Goal: Book appointment/travel/reservation

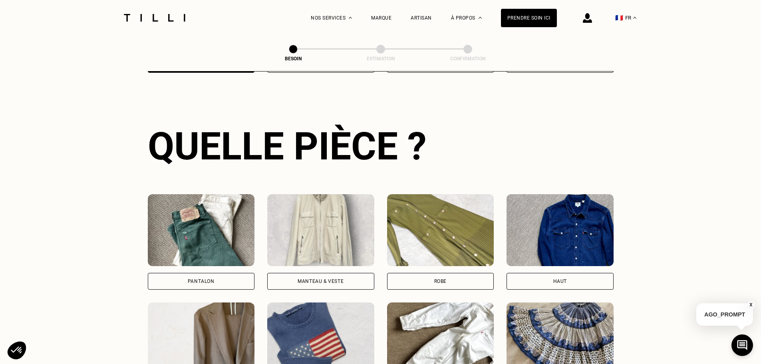
scroll to position [261, 0]
click at [227, 272] on div "Pantalon" at bounding box center [201, 280] width 107 height 17
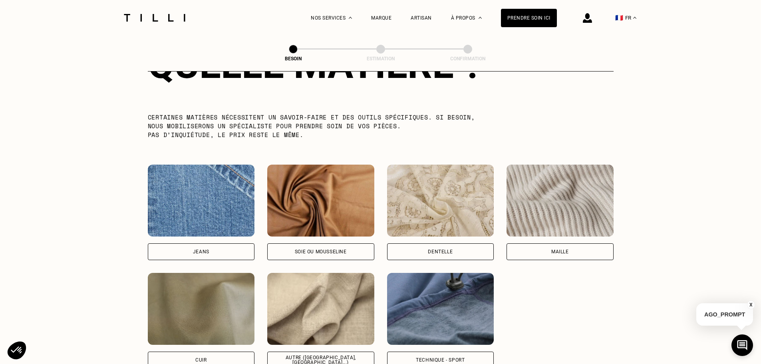
click at [226, 251] on div "Jeans" at bounding box center [201, 251] width 107 height 17
select select "FR"
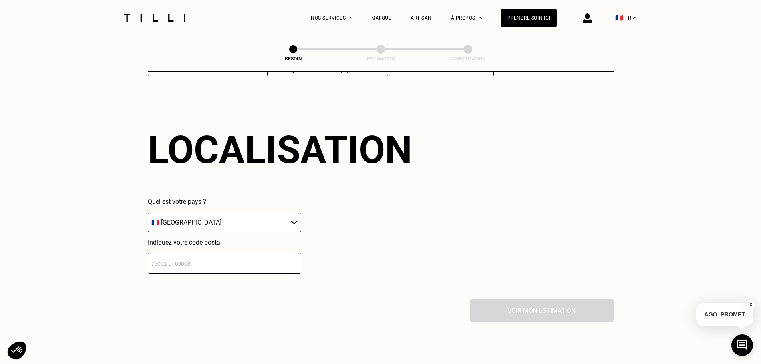
scroll to position [1074, 0]
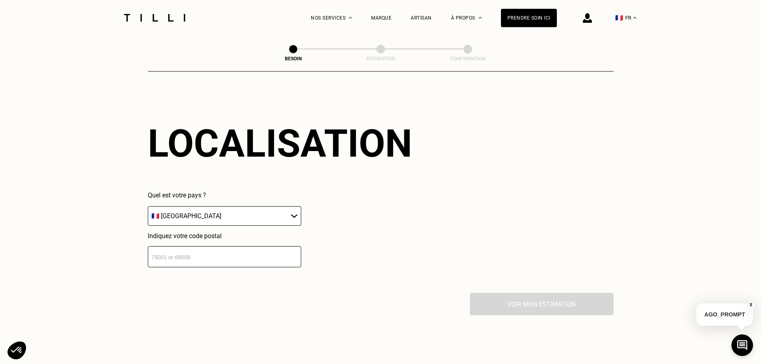
click at [229, 213] on select "🇩🇪 [GEOGRAPHIC_DATA] 🇦🇹 [GEOGRAPHIC_DATA] 🇧🇪 [GEOGRAPHIC_DATA] 🇧🇬 Bulgarie 🇨🇾 C…" at bounding box center [224, 216] width 153 height 20
click at [230, 249] on input "number" at bounding box center [224, 256] width 153 height 21
type input "75012"
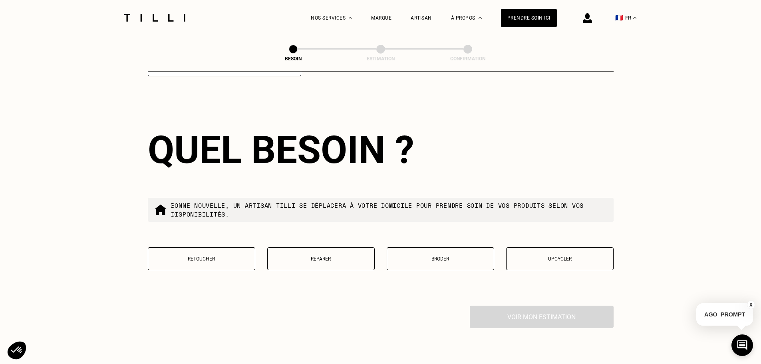
scroll to position [1340, 0]
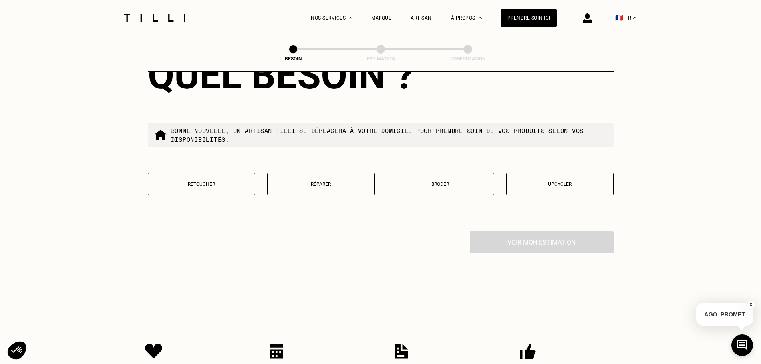
click at [336, 182] on p "Réparer" at bounding box center [321, 184] width 99 height 6
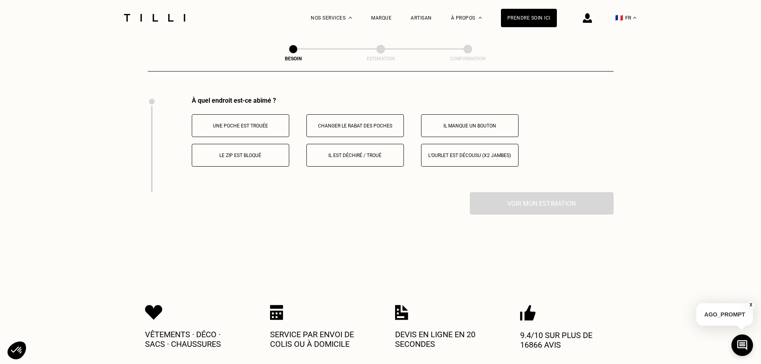
scroll to position [1478, 0]
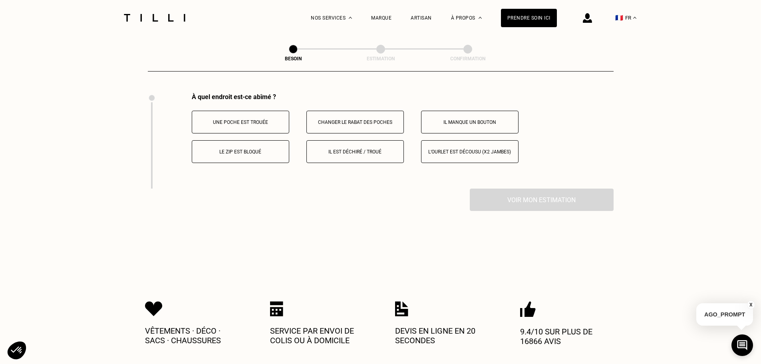
click at [251, 151] on p "Le zip est bloqué" at bounding box center [240, 152] width 89 height 6
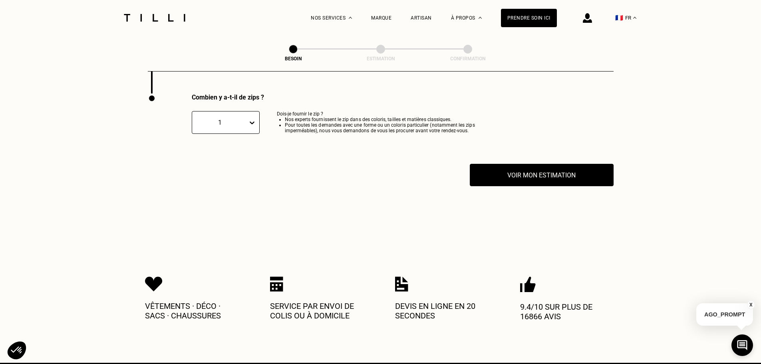
scroll to position [1573, 0]
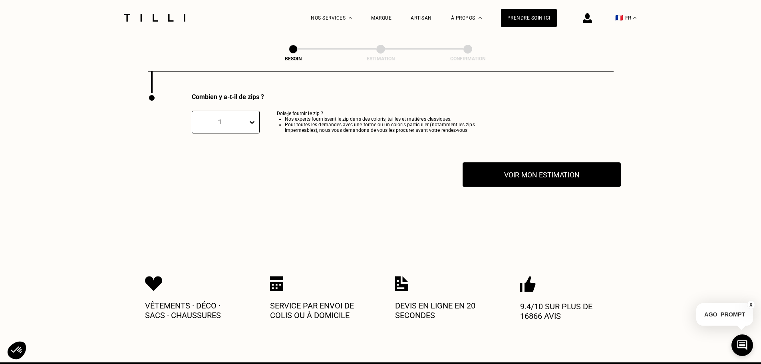
click at [525, 177] on button "Voir mon estimation" at bounding box center [542, 174] width 158 height 25
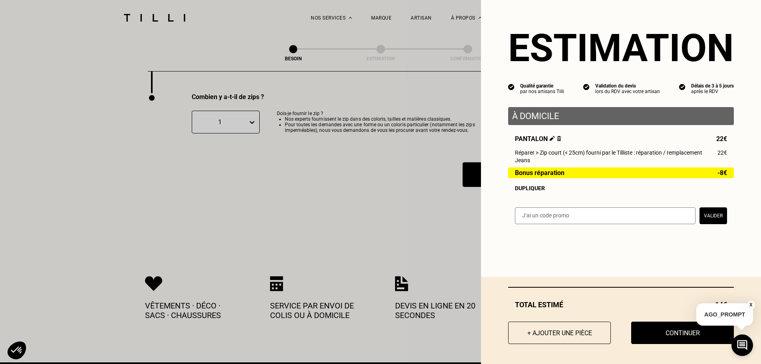
click at [526, 176] on span "Bonus réparation" at bounding box center [540, 172] width 50 height 7
click at [711, 175] on div "Bonus réparation -8€" at bounding box center [621, 172] width 226 height 11
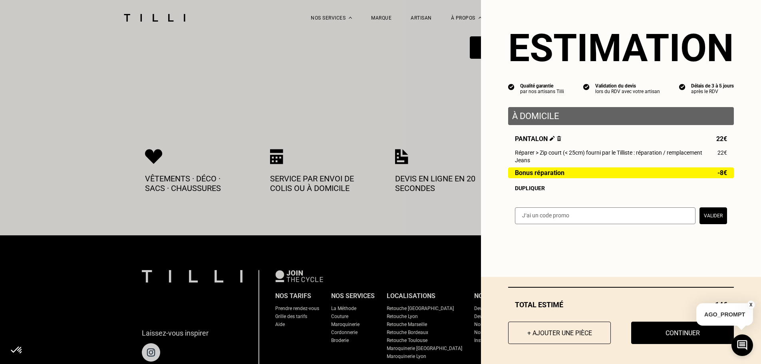
scroll to position [1733, 0]
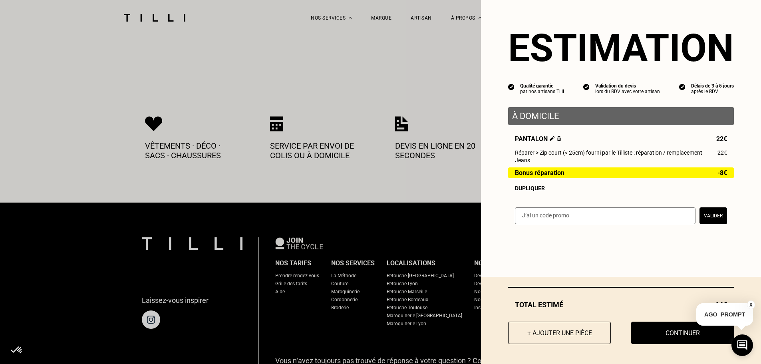
click at [751, 302] on button "X" at bounding box center [751, 304] width 8 height 9
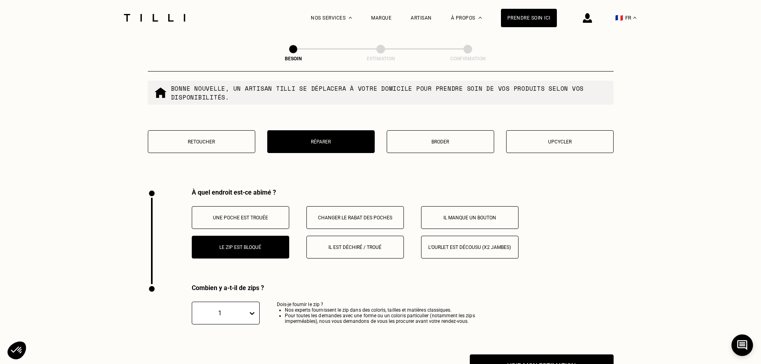
scroll to position [1453, 0]
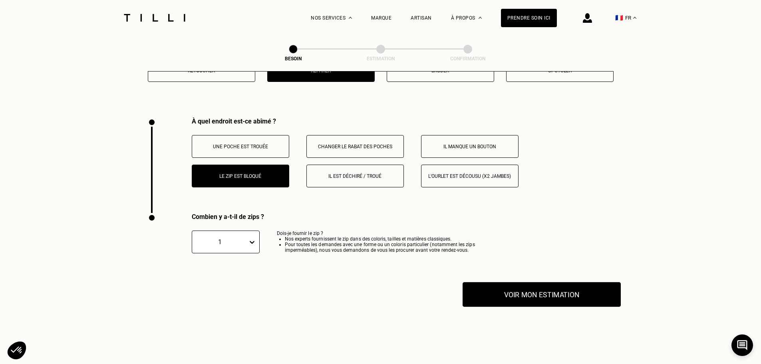
click at [570, 283] on button "Voir mon estimation" at bounding box center [542, 294] width 158 height 25
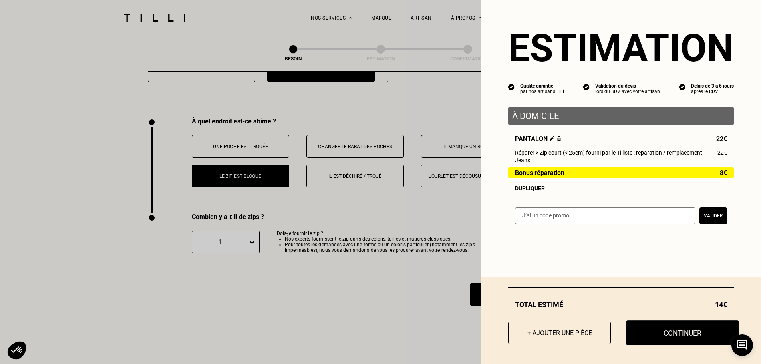
click at [678, 331] on button "Continuer" at bounding box center [682, 332] width 113 height 25
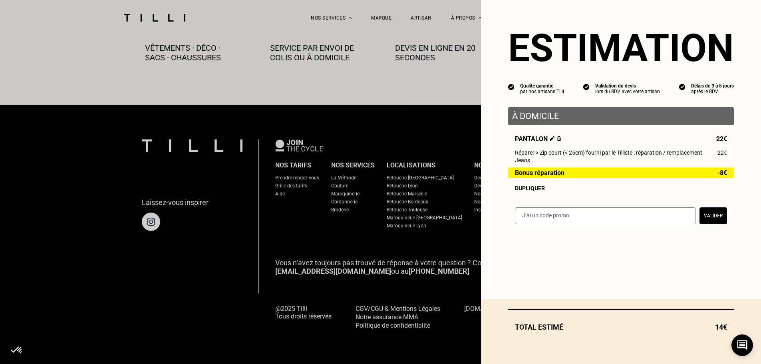
scroll to position [445, 0]
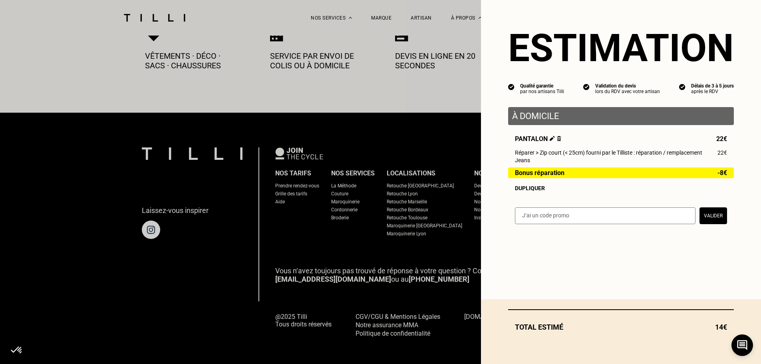
select select "FR"
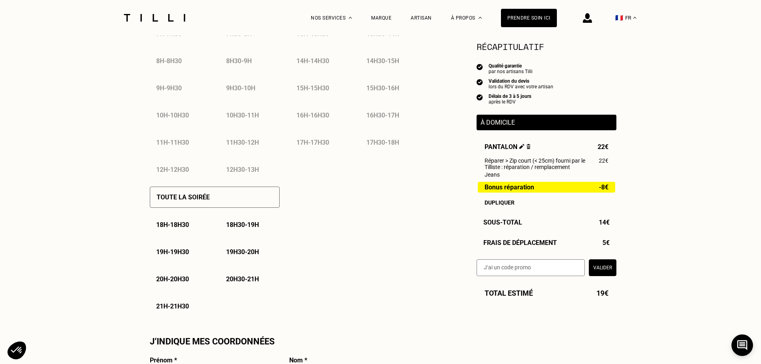
scroll to position [240, 0]
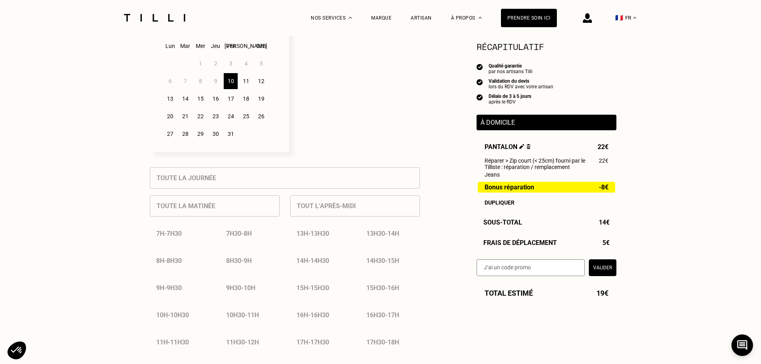
click at [184, 105] on div "14" at bounding box center [185, 99] width 14 height 16
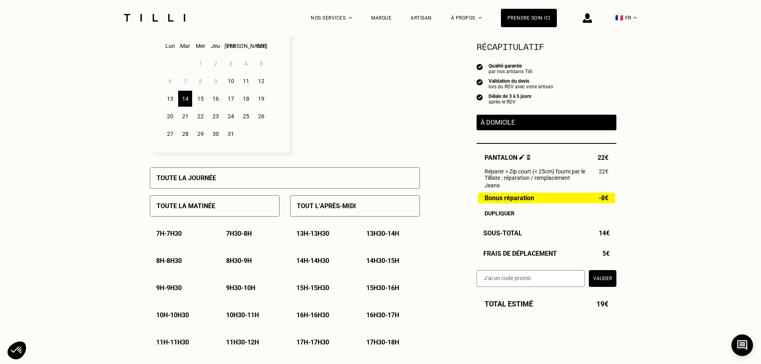
click at [167, 102] on div "13" at bounding box center [170, 99] width 14 height 16
click at [217, 102] on div "16" at bounding box center [216, 99] width 14 height 16
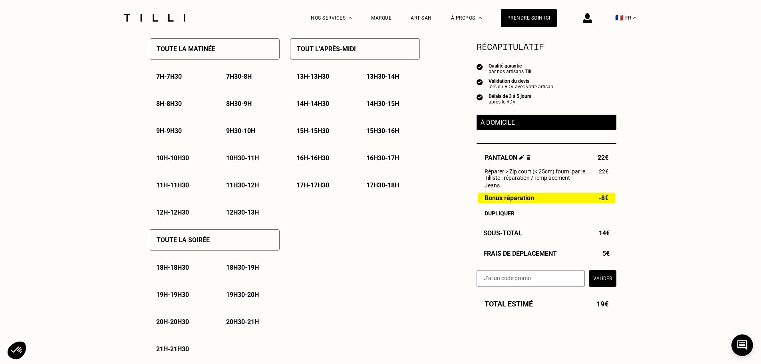
scroll to position [439, 0]
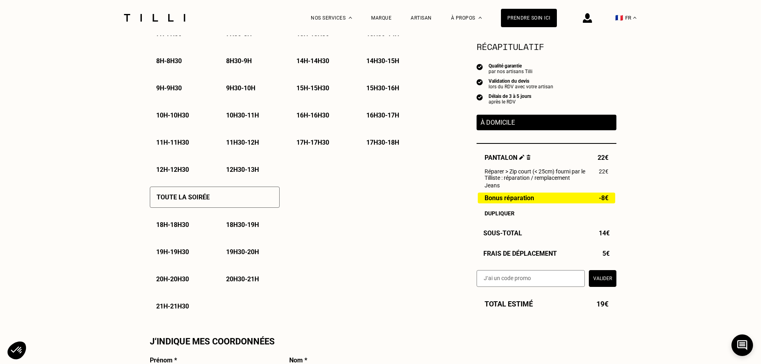
click at [246, 228] on p "18h30 - 19h" at bounding box center [242, 225] width 33 height 8
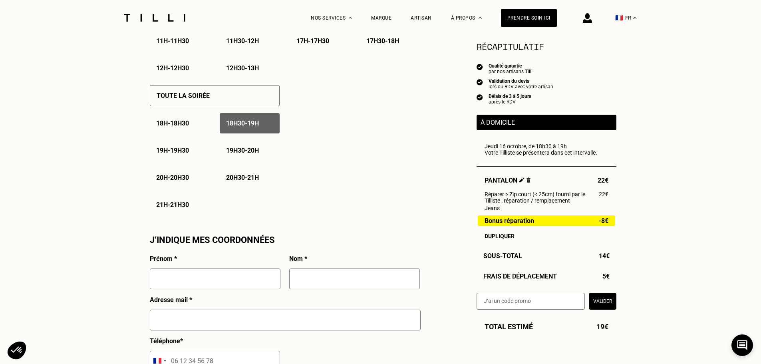
scroll to position [559, 0]
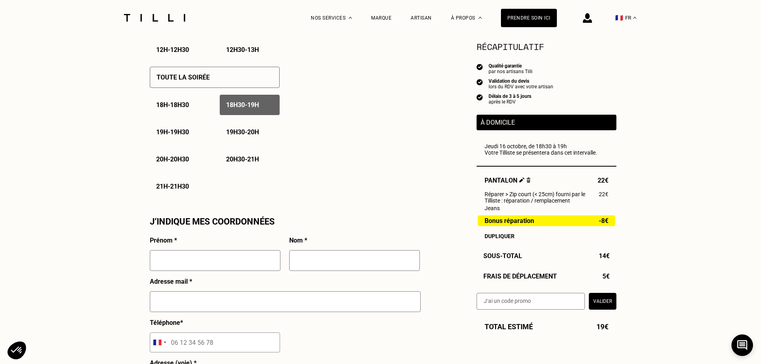
click at [181, 109] on p "18h - 18h30" at bounding box center [172, 105] width 33 height 8
